Goal: Navigation & Orientation: Understand site structure

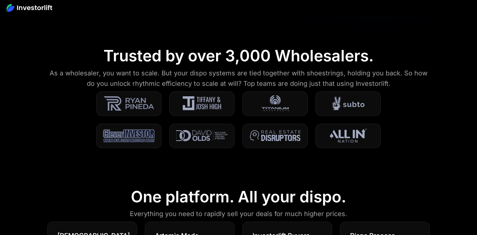
scroll to position [168, 0]
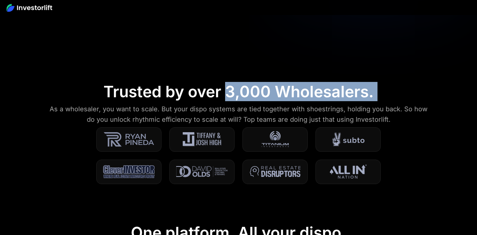
drag, startPoint x: 225, startPoint y: 93, endPoint x: 388, endPoint y: 89, distance: 163.2
click at [389, 89] on section "Trusted by over 3,000 Wholesalers. As a wholesaler, you want to scale. But your…" at bounding box center [238, 137] width 477 height 141
copy div "3,000 Wholesalers."
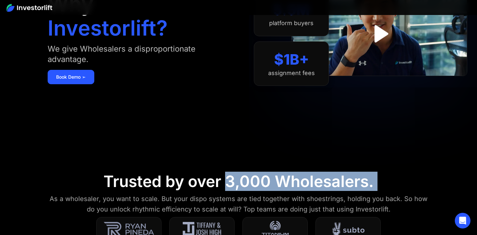
scroll to position [0, 0]
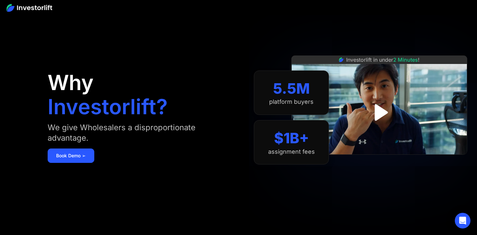
click at [50, 15] on aside "Why Investorlift? We give Wholesalers a disproportionate advantage. Book Demo ➢…" at bounding box center [238, 117] width 477 height 235
click at [50, 10] on img at bounding box center [30, 8] width 46 height 8
click at [49, 7] on img at bounding box center [30, 8] width 46 height 8
